Goal: Navigation & Orientation: Understand site structure

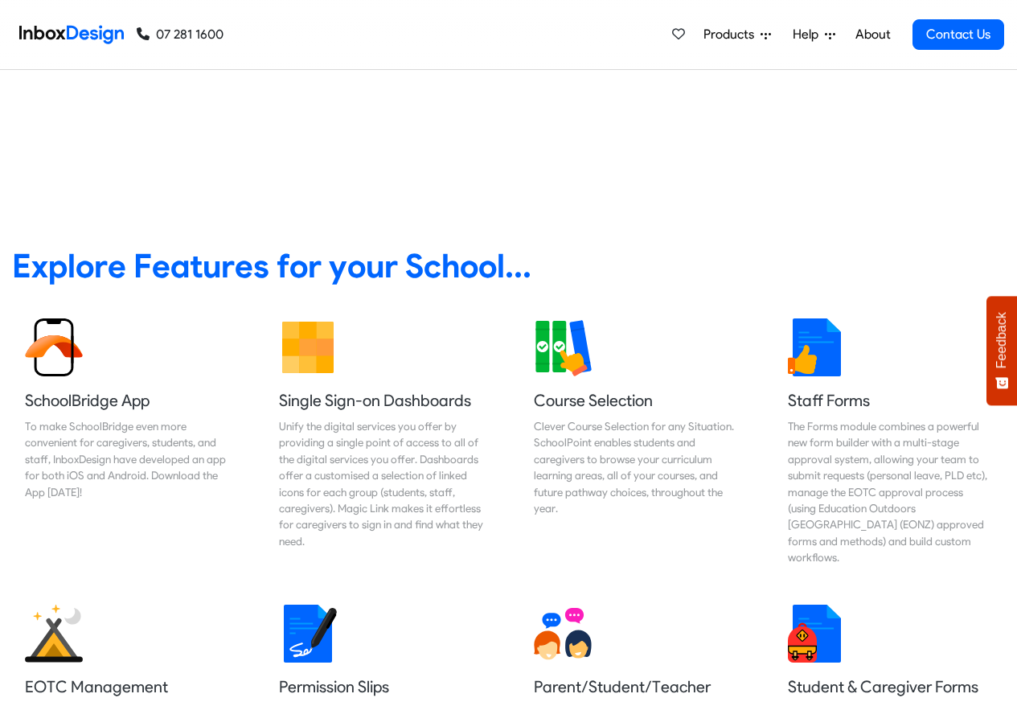
scroll to position [579, 0]
